Goal: Entertainment & Leisure: Consume media (video, audio)

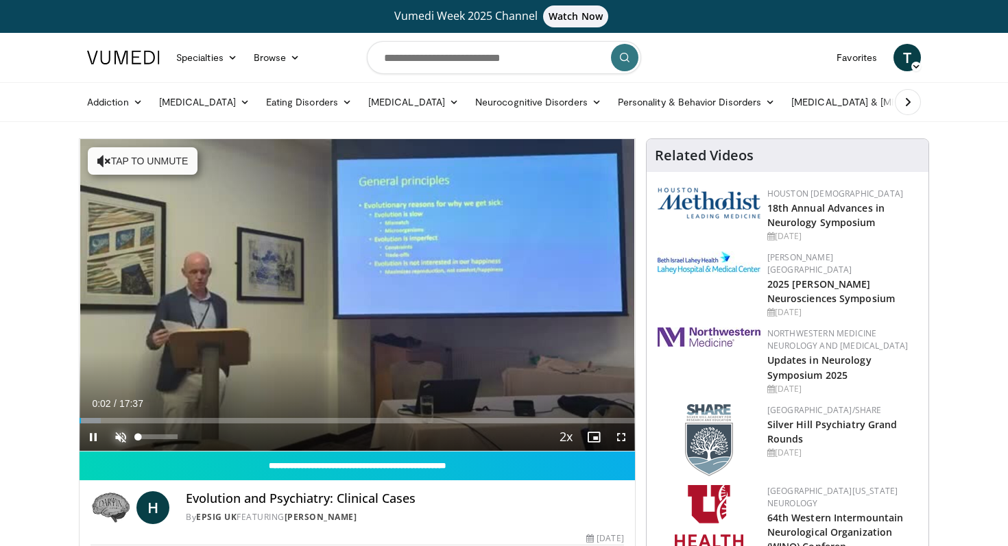
click at [119, 443] on span "Video Player" at bounding box center [120, 437] width 27 height 27
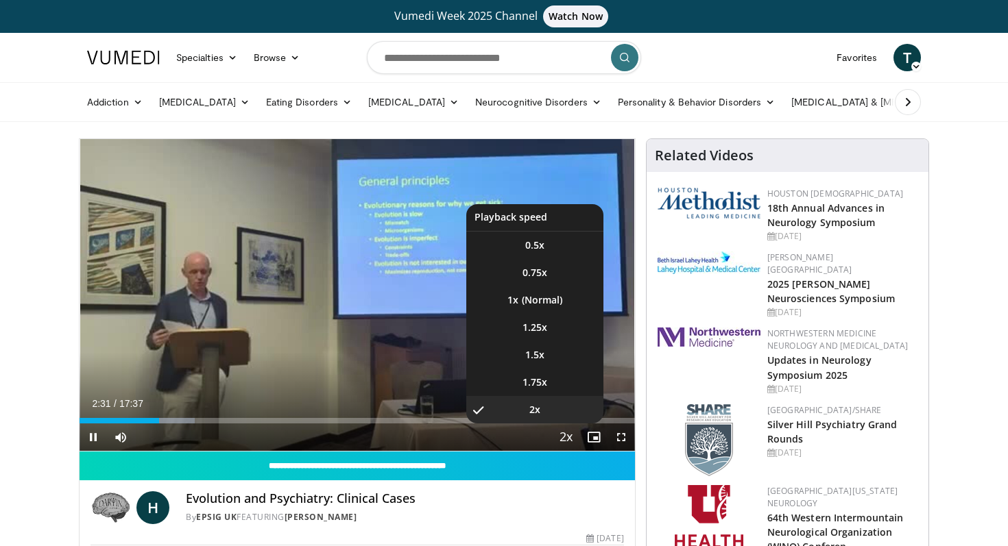
click at [565, 438] on span "Video Player" at bounding box center [566, 437] width 19 height 27
click at [535, 356] on span "1.5x" at bounding box center [534, 355] width 19 height 14
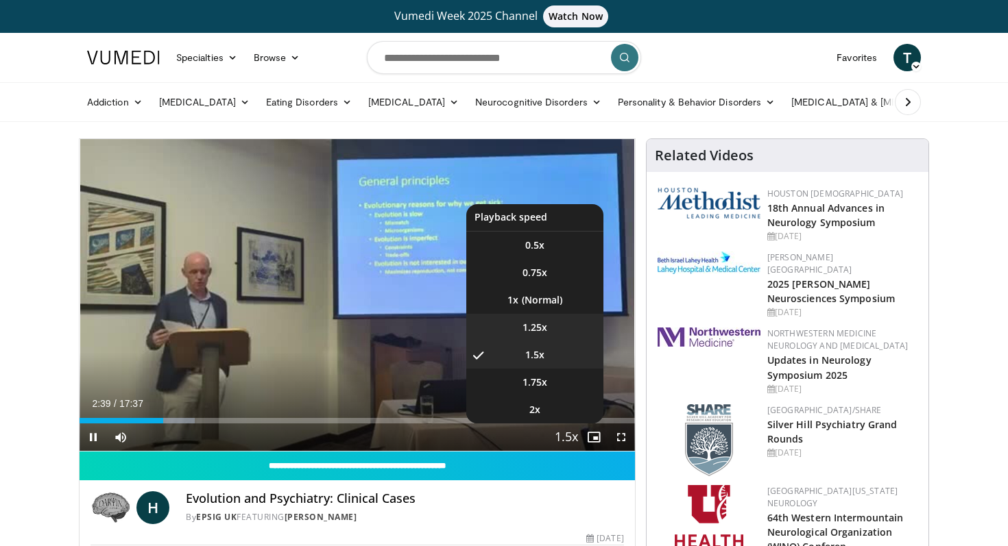
click at [529, 333] on span "1.25x" at bounding box center [534, 328] width 25 height 14
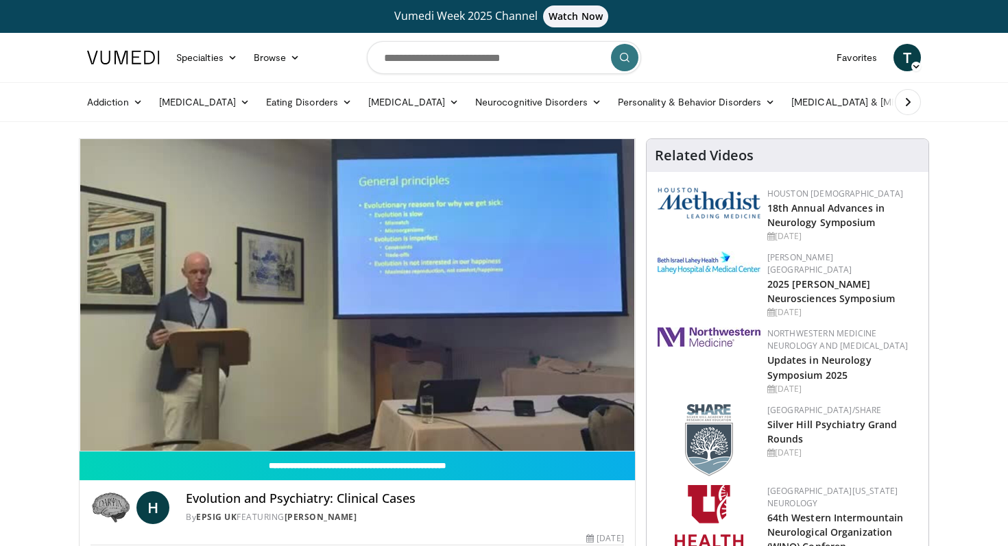
click at [474, 494] on h4 "Evolution and Psychiatry: Clinical Cases" at bounding box center [404, 498] width 437 height 15
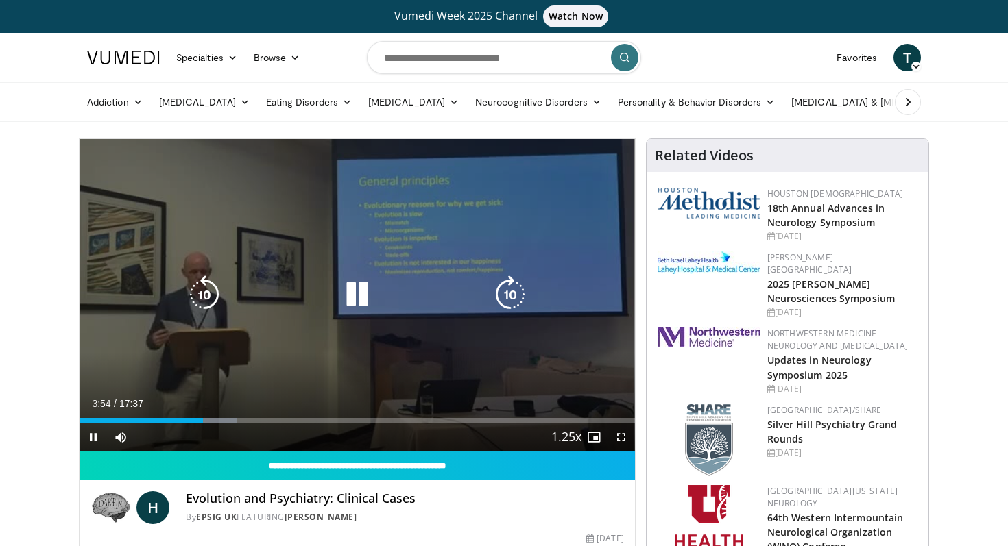
click at [437, 343] on div "10 seconds Tap to unmute" at bounding box center [357, 295] width 555 height 312
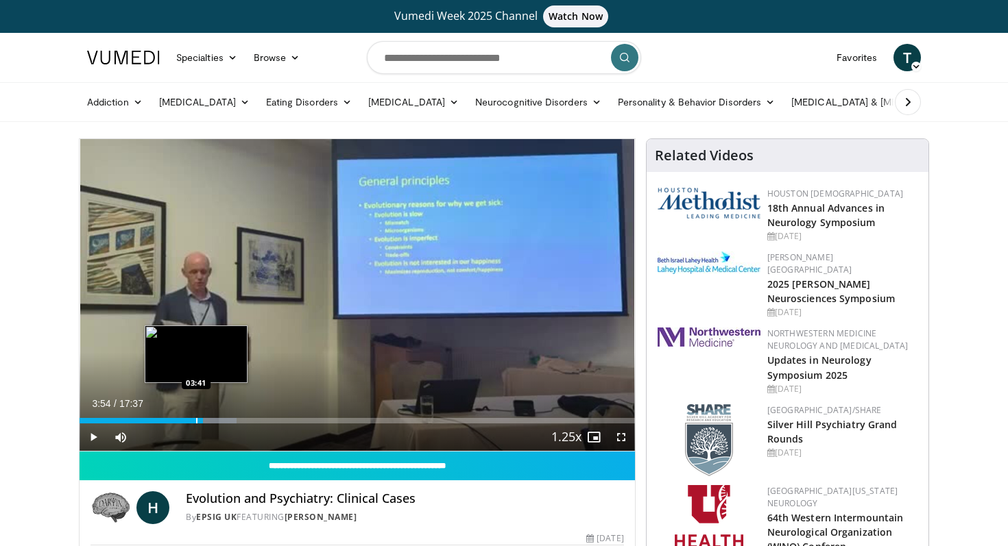
click at [196, 419] on div "Progress Bar" at bounding box center [196, 420] width 1 height 5
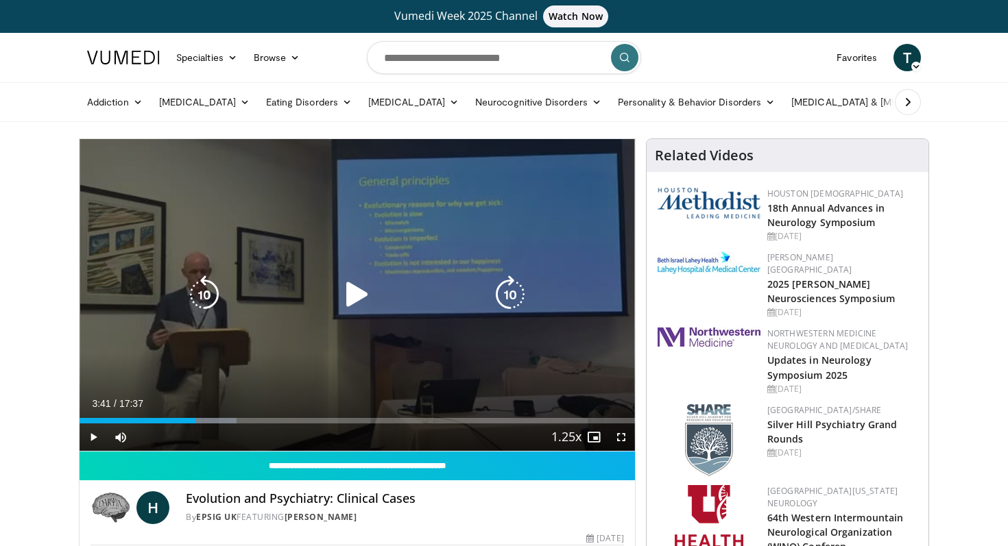
click at [283, 309] on div "10 seconds Tap to unmute" at bounding box center [357, 295] width 555 height 312
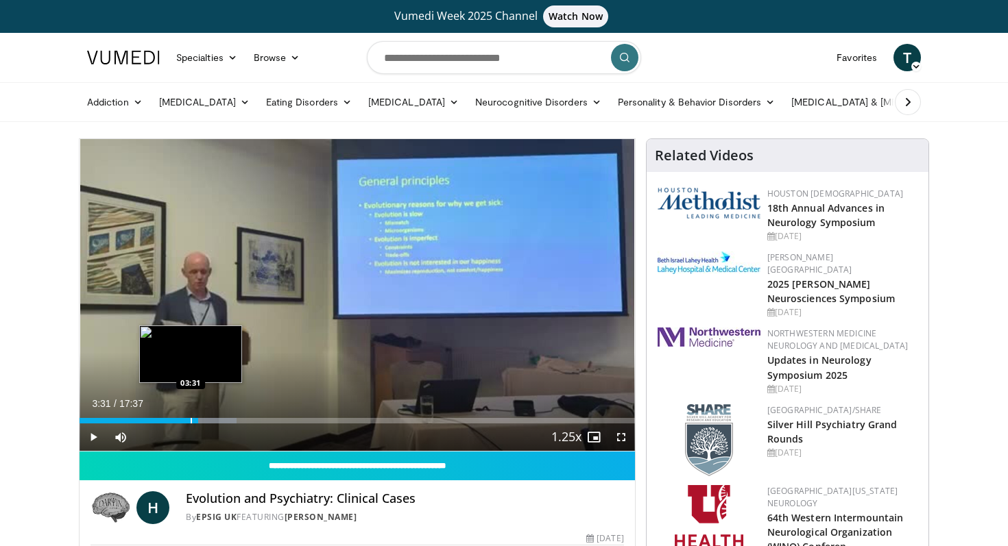
click at [191, 419] on div "Progress Bar" at bounding box center [191, 420] width 1 height 5
click at [186, 419] on div "Progress Bar" at bounding box center [186, 420] width 1 height 5
click at [174, 419] on div "Progress Bar" at bounding box center [174, 420] width 1 height 5
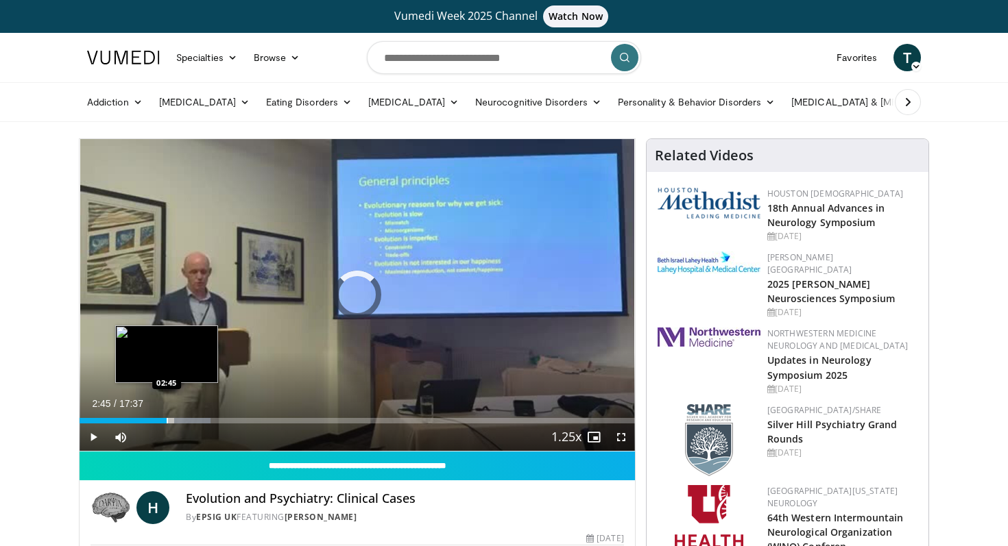
click at [167, 419] on div "Progress Bar" at bounding box center [167, 420] width 1 height 5
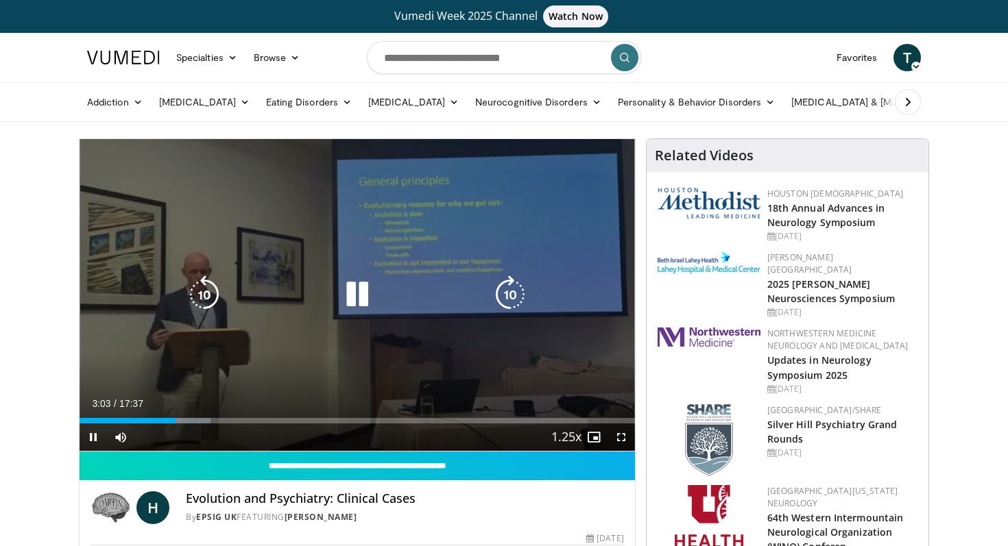
click at [282, 320] on div "10 seconds Tap to unmute" at bounding box center [357, 295] width 555 height 312
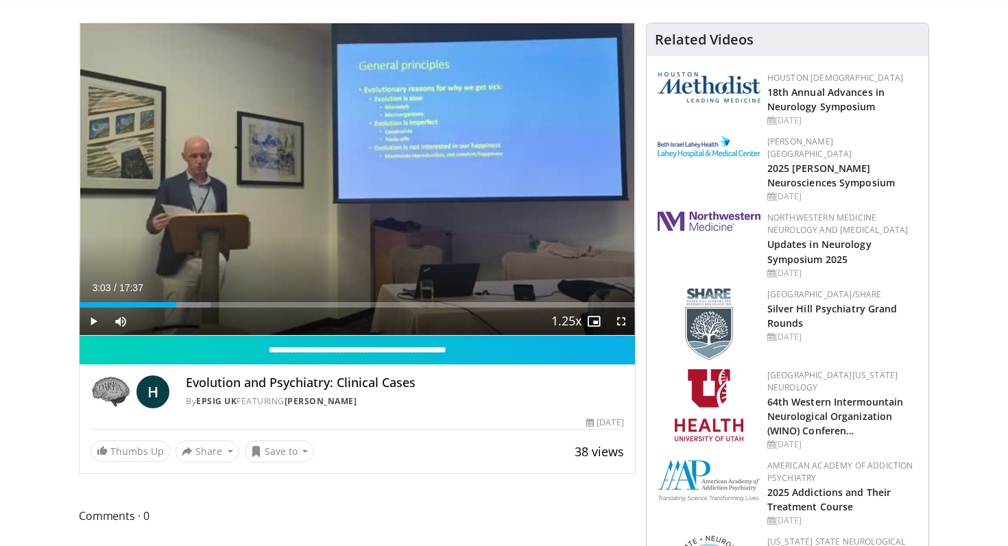
scroll to position [119, 0]
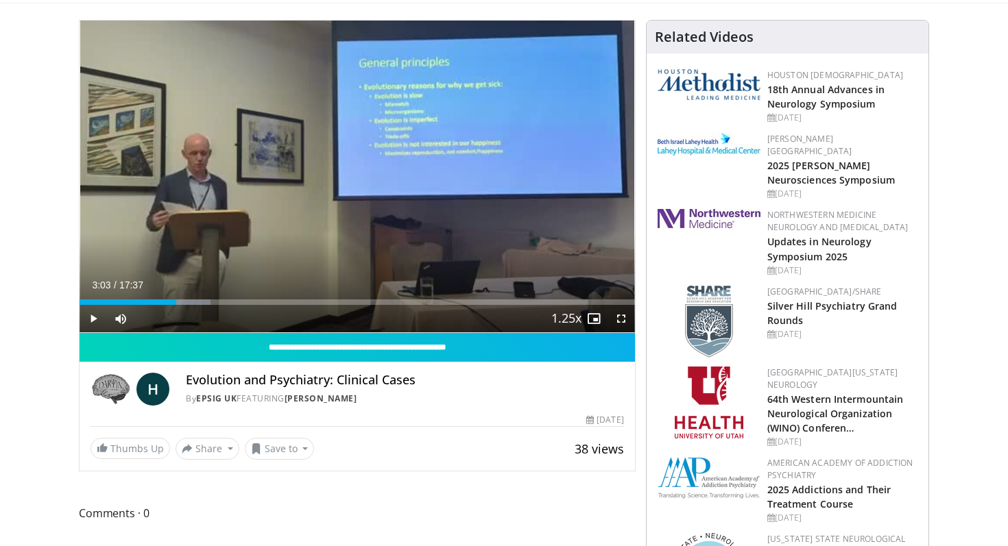
drag, startPoint x: 189, startPoint y: 384, endPoint x: 379, endPoint y: 395, distance: 190.2
click at [379, 395] on div "Evolution and Psychiatry: Clinical Cases By EPSIG UK FEATURING [PERSON_NAME]" at bounding box center [404, 389] width 437 height 33
copy div "Evolution and Psychiatry: Clinical Cases By EPSIG UK FEATURING [PERSON_NAME]"
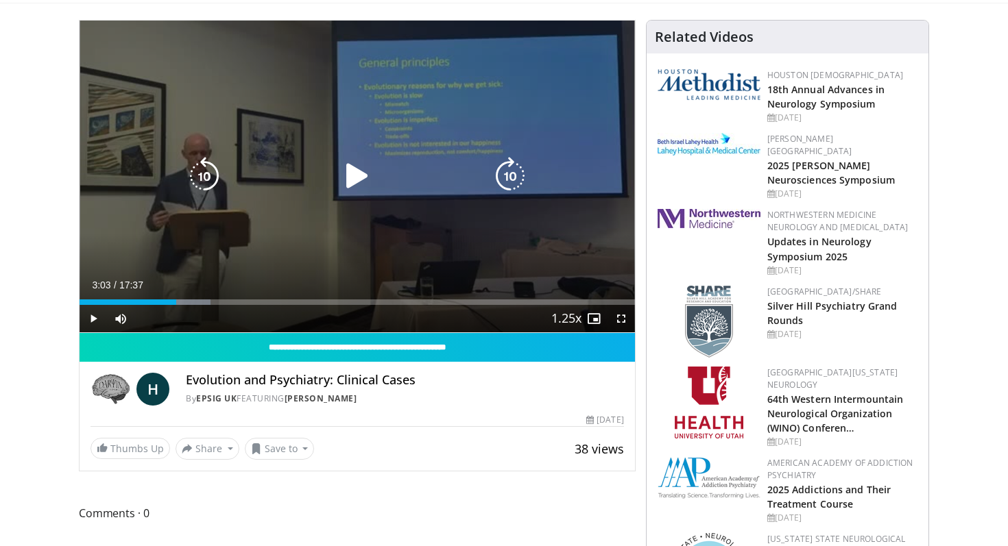
click at [524, 232] on div "10 seconds Tap to unmute" at bounding box center [357, 177] width 555 height 312
click at [174, 300] on div "03:01" at bounding box center [127, 302] width 95 height 5
click at [353, 179] on icon "Video Player" at bounding box center [357, 176] width 38 height 38
click at [446, 230] on div "10 seconds Tap to unmute" at bounding box center [357, 177] width 555 height 312
click at [357, 176] on icon "Video Player" at bounding box center [357, 176] width 38 height 38
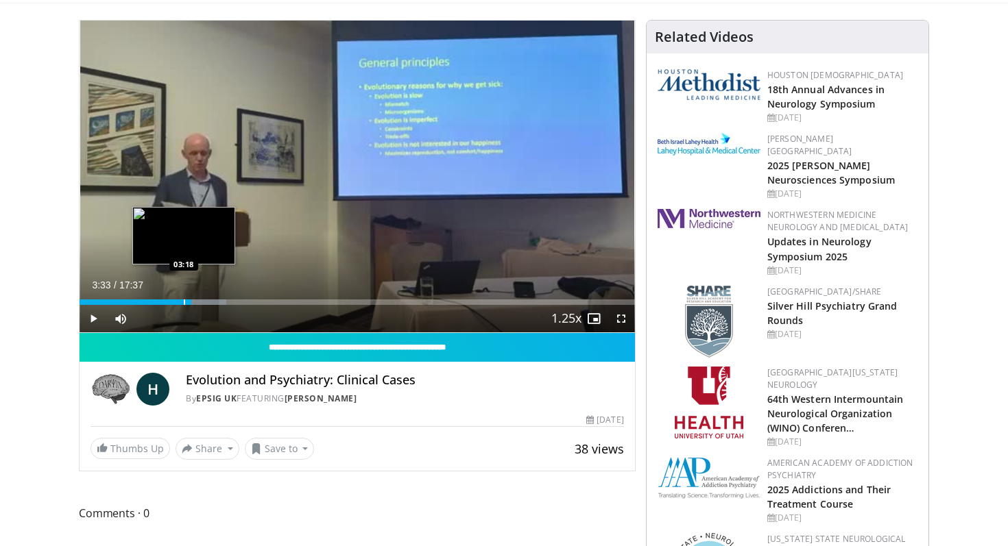
click at [184, 304] on div "Progress Bar" at bounding box center [184, 302] width 1 height 5
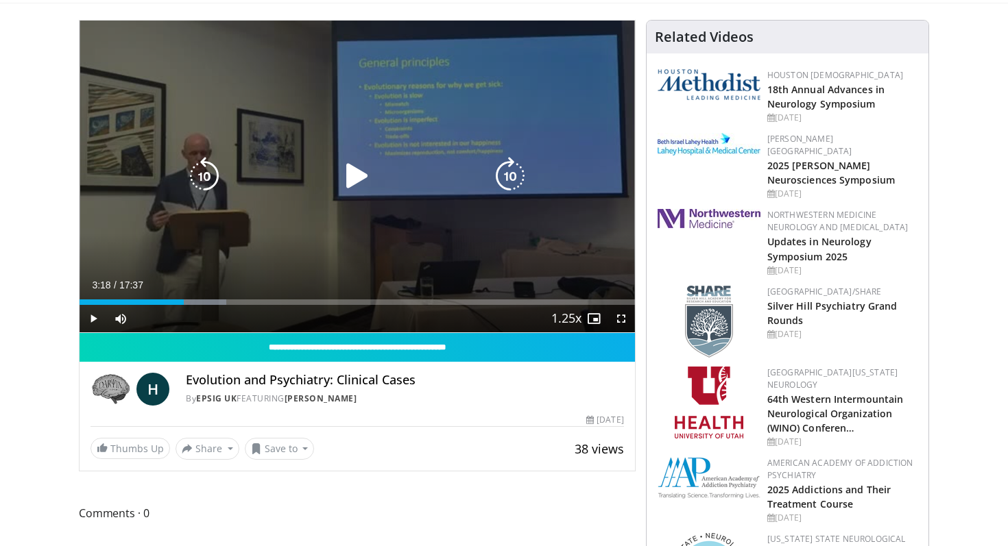
click at [238, 259] on div "10 seconds Tap to unmute" at bounding box center [357, 177] width 555 height 312
click at [358, 176] on icon "Video Player" at bounding box center [357, 176] width 38 height 38
click at [524, 162] on icon "Video Player" at bounding box center [510, 176] width 38 height 38
click at [402, 151] on div "10 seconds Tap to unmute" at bounding box center [357, 177] width 555 height 312
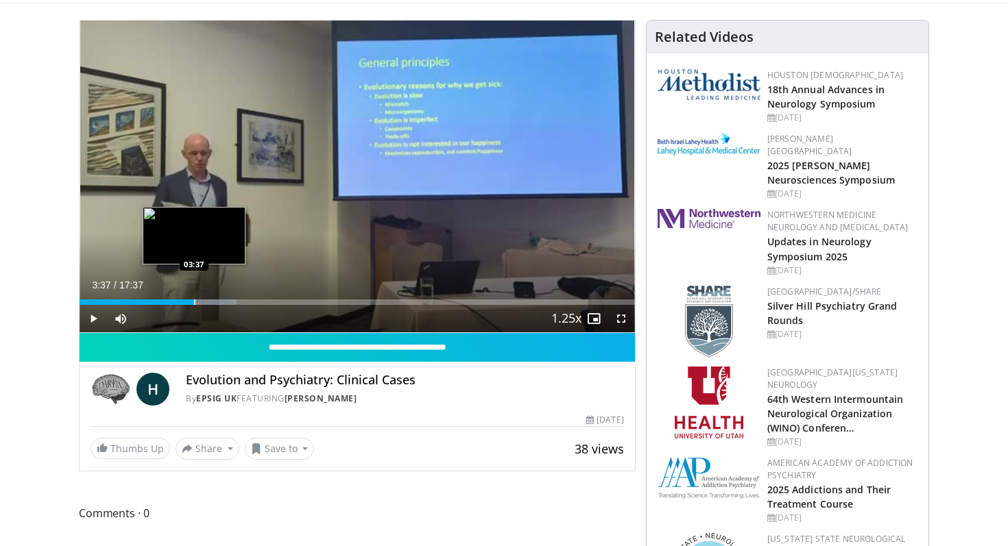
click at [194, 300] on div "Progress Bar" at bounding box center [194, 302] width 1 height 5
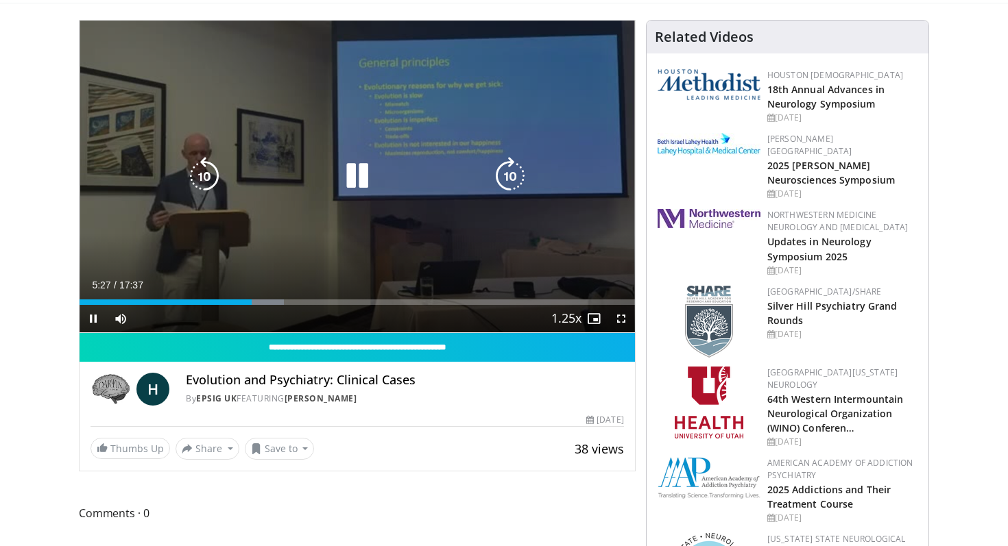
click at [358, 185] on icon "Video Player" at bounding box center [357, 176] width 38 height 38
click at [447, 209] on div "10 seconds Tap to unmute" at bounding box center [357, 177] width 555 height 312
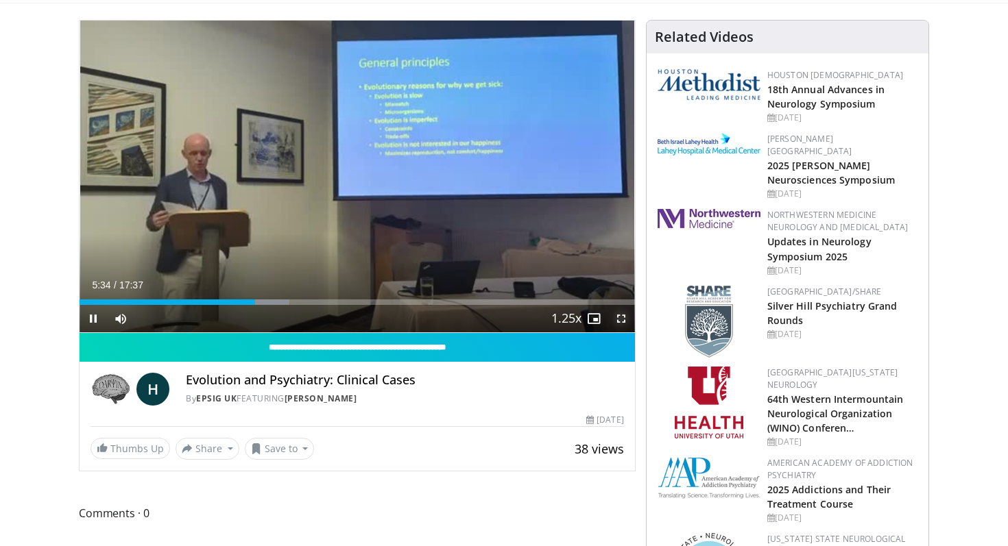
click at [621, 316] on span "Video Player" at bounding box center [620, 318] width 27 height 27
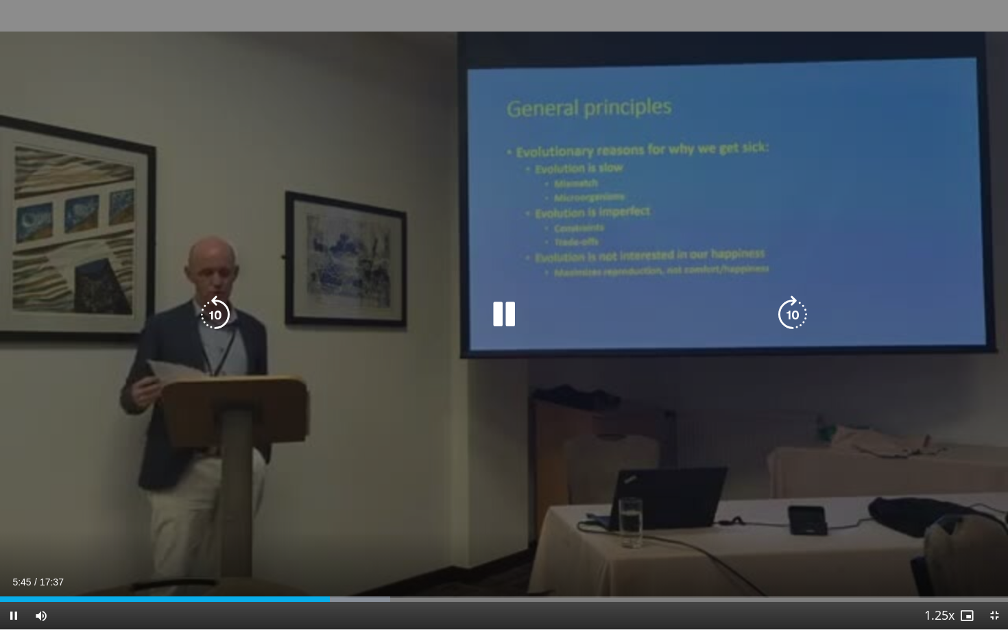
click at [502, 308] on icon "Video Player" at bounding box center [504, 314] width 38 height 38
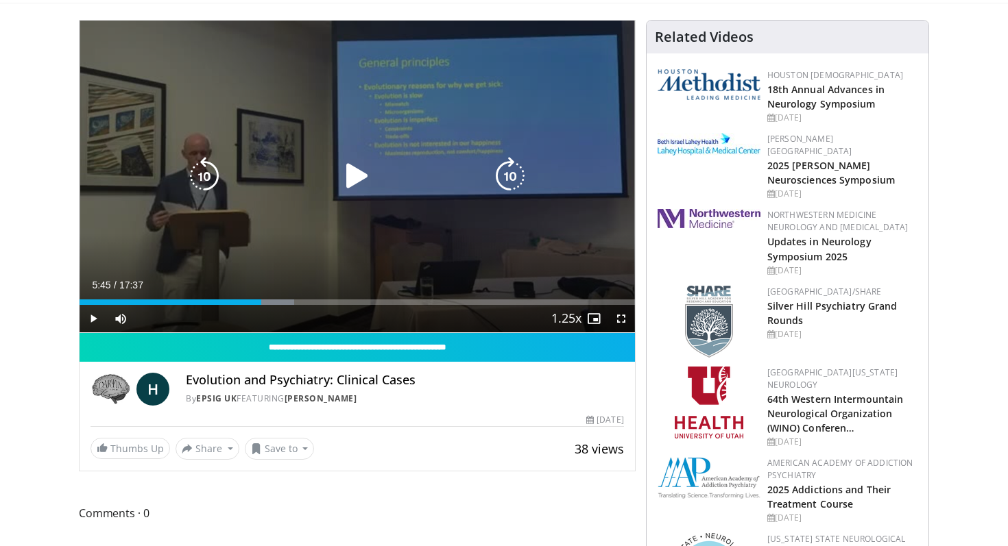
click at [498, 151] on div "10 seconds Tap to unmute" at bounding box center [357, 177] width 555 height 312
click at [356, 177] on icon "Video Player" at bounding box center [357, 176] width 38 height 38
click at [470, 220] on div "10 seconds Tap to unmute" at bounding box center [357, 177] width 555 height 312
click at [357, 178] on icon "Video Player" at bounding box center [357, 176] width 38 height 38
